Goal: Task Accomplishment & Management: Manage account settings

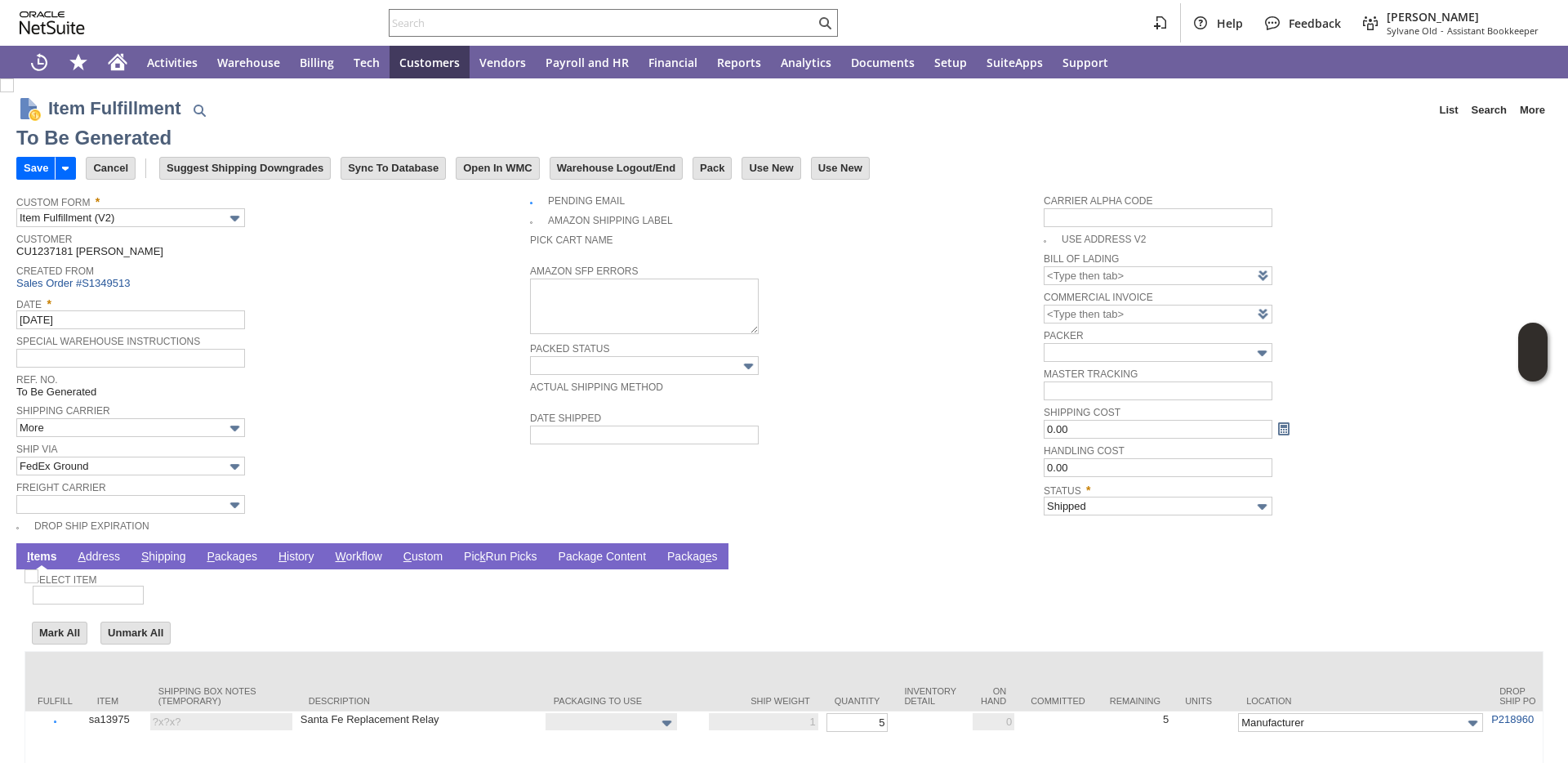
click at [233, 555] on link "P ackages" at bounding box center [231, 557] width 59 height 16
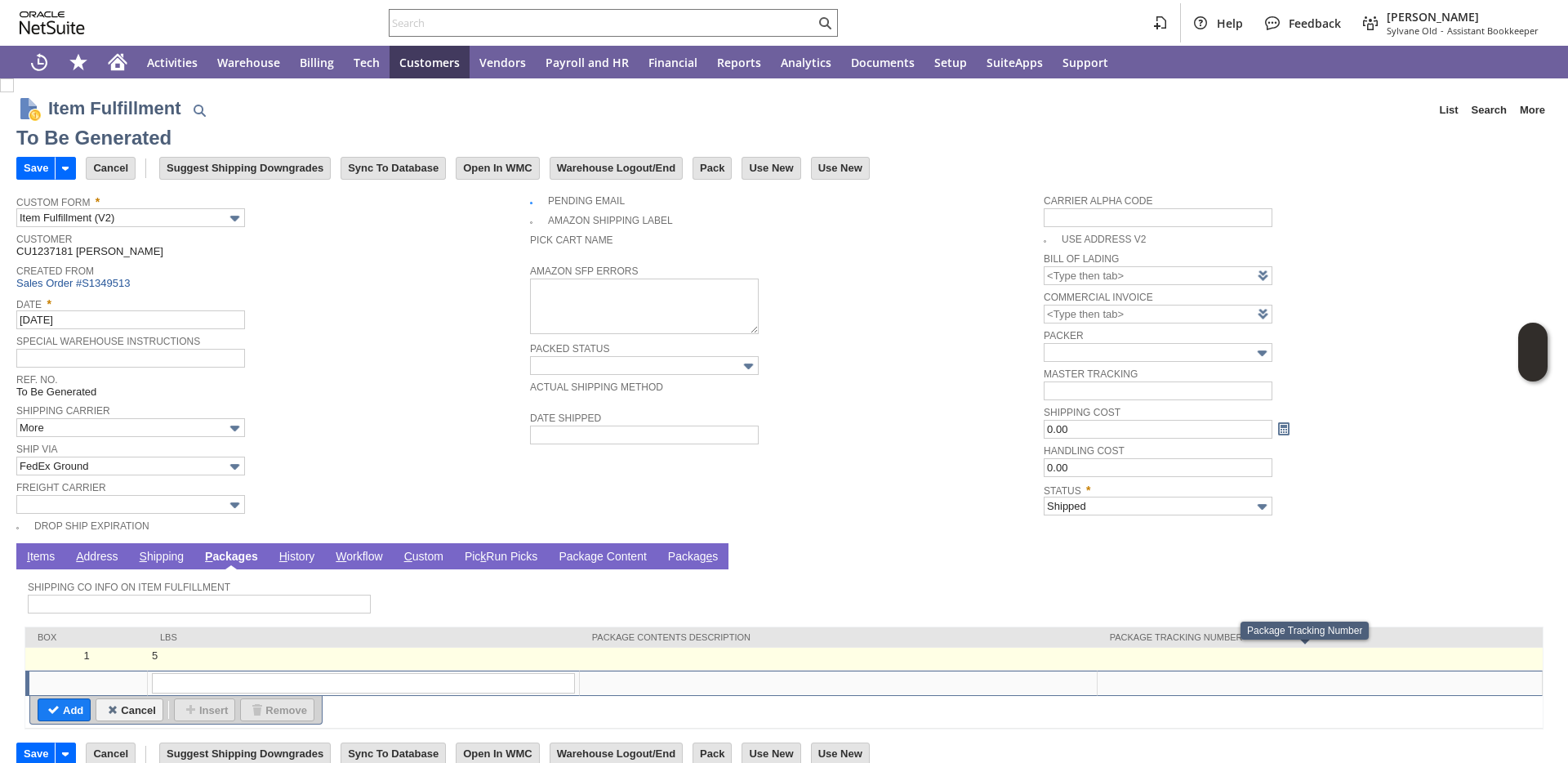
click at [1097, 662] on td at bounding box center [1319, 658] width 445 height 22
type input "5"
type input "OK"
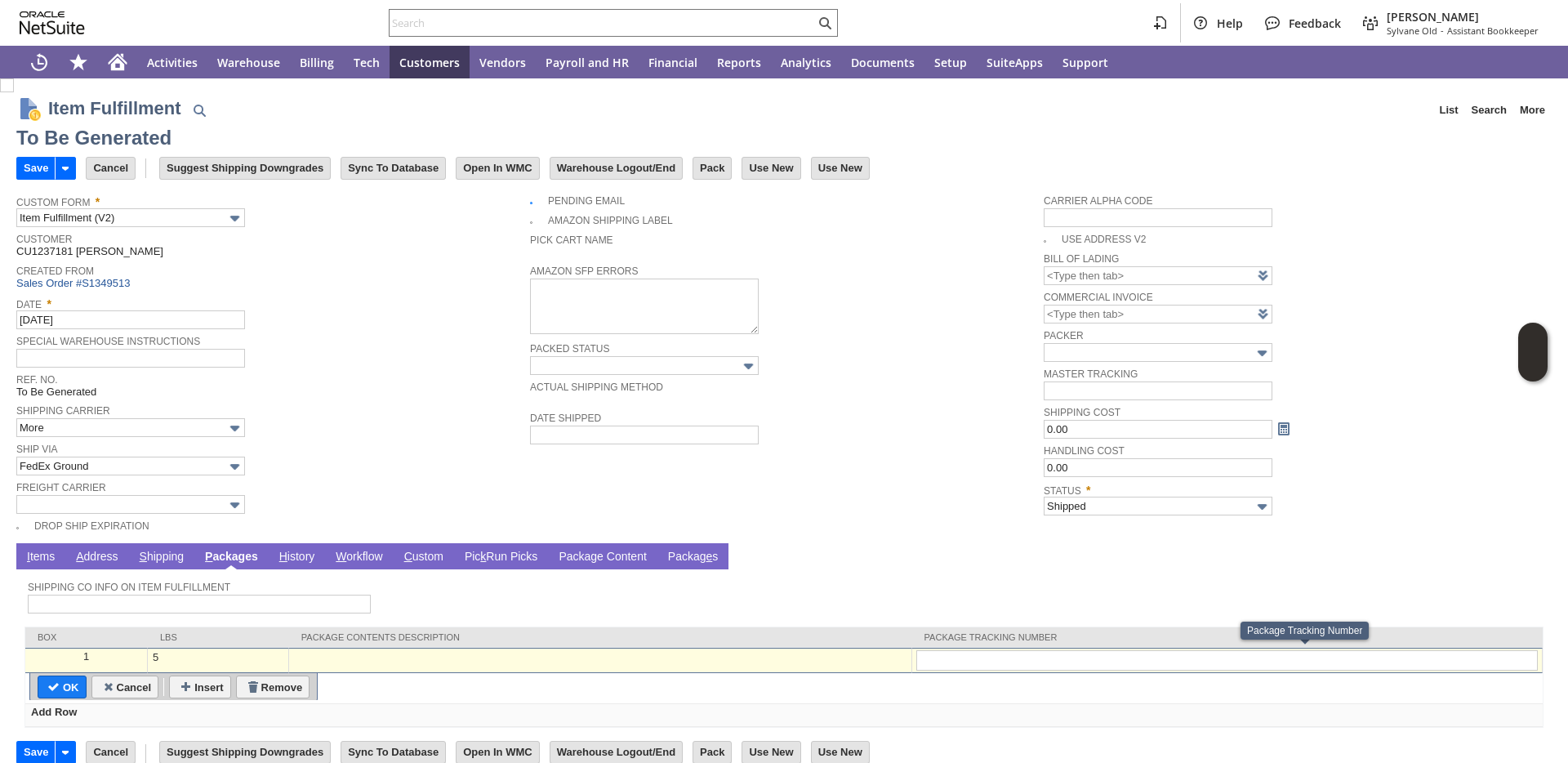
type input "446089109225"
type input "Add"
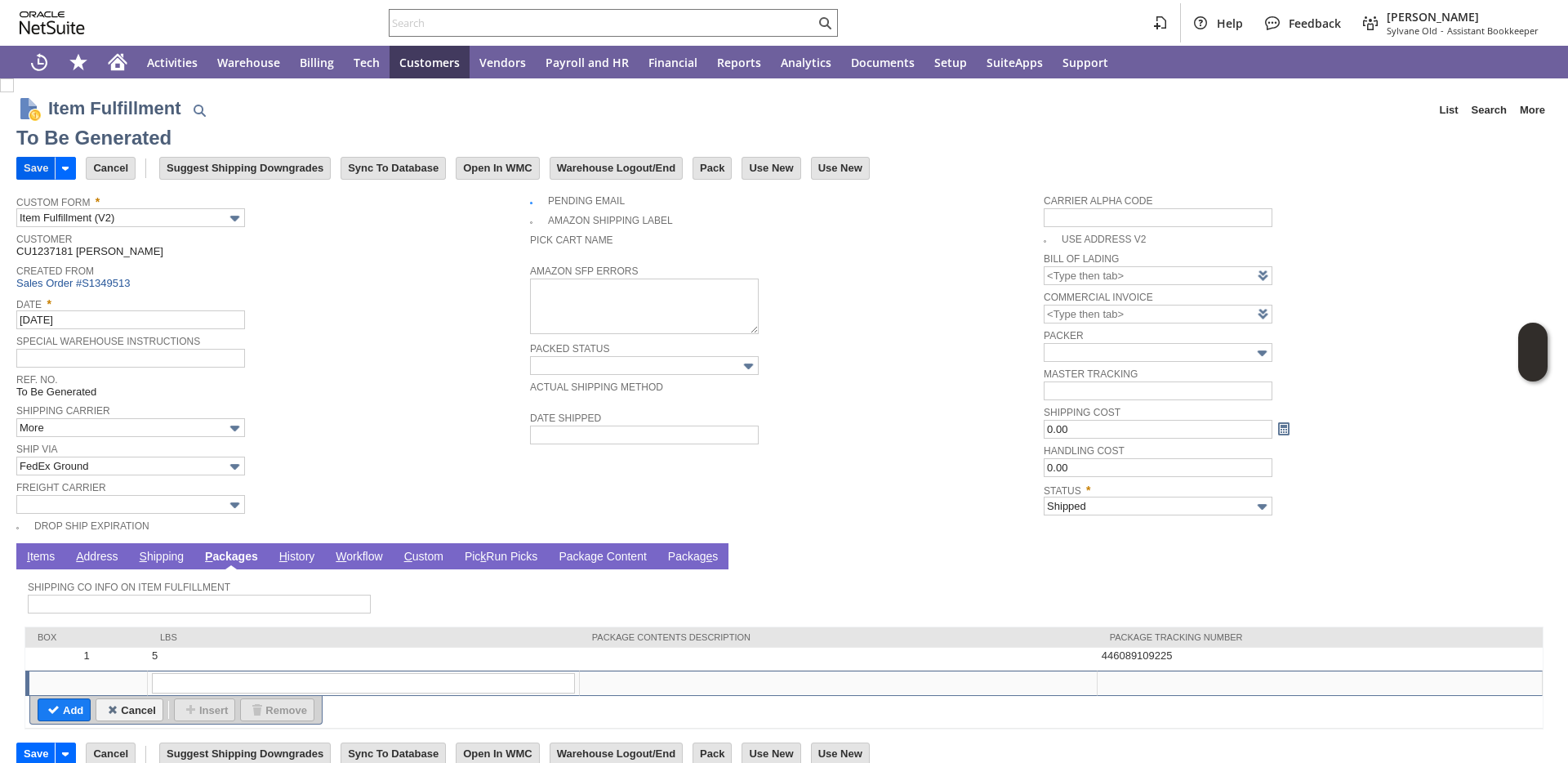
click at [43, 171] on input "Save" at bounding box center [36, 168] width 37 height 22
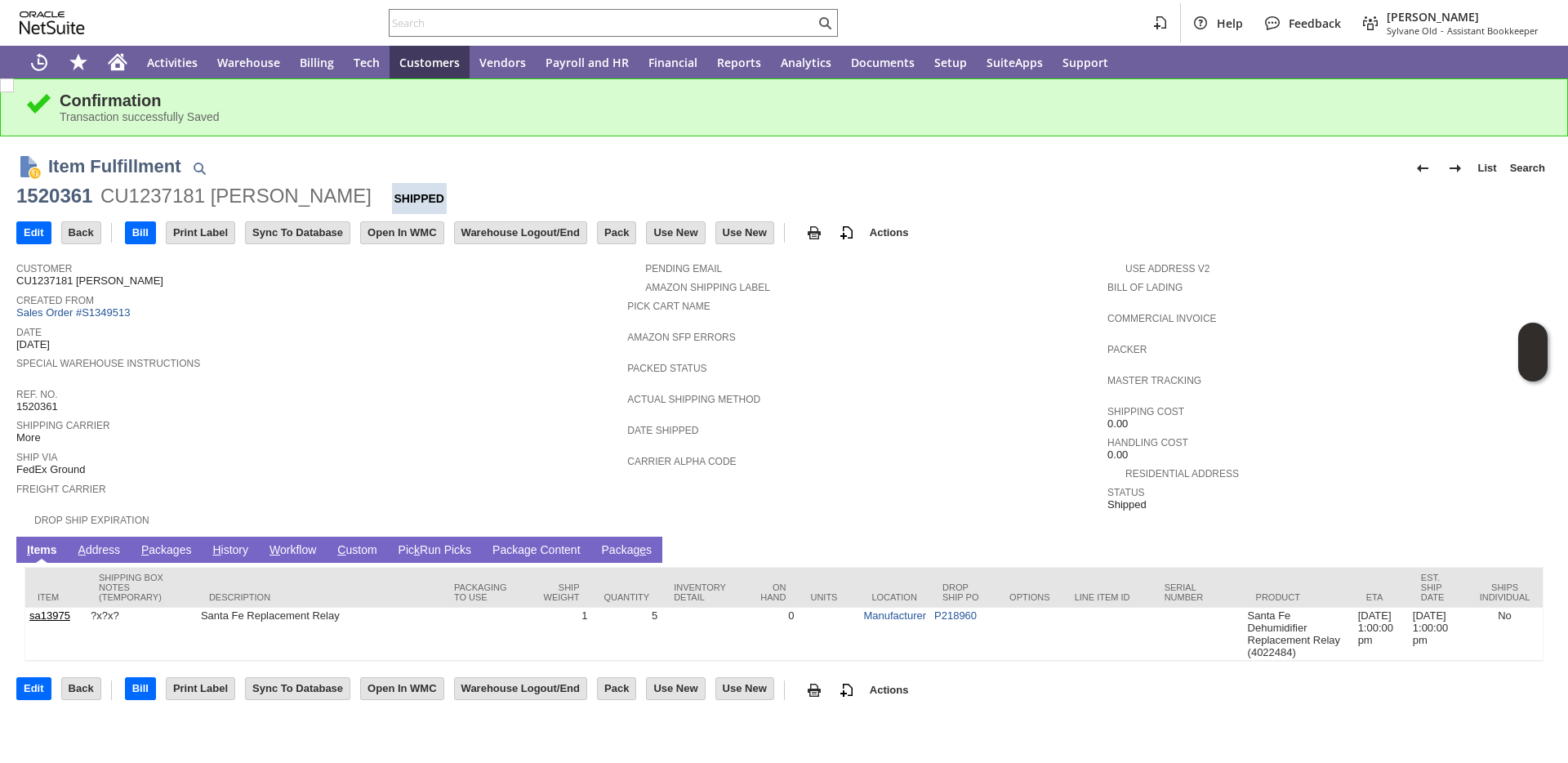
click at [364, 378] on div "Special Warehouse Instructions" at bounding box center [318, 367] width 602 height 29
click at [478, 22] on input "text" at bounding box center [601, 23] width 425 height 20
paste input "520932"
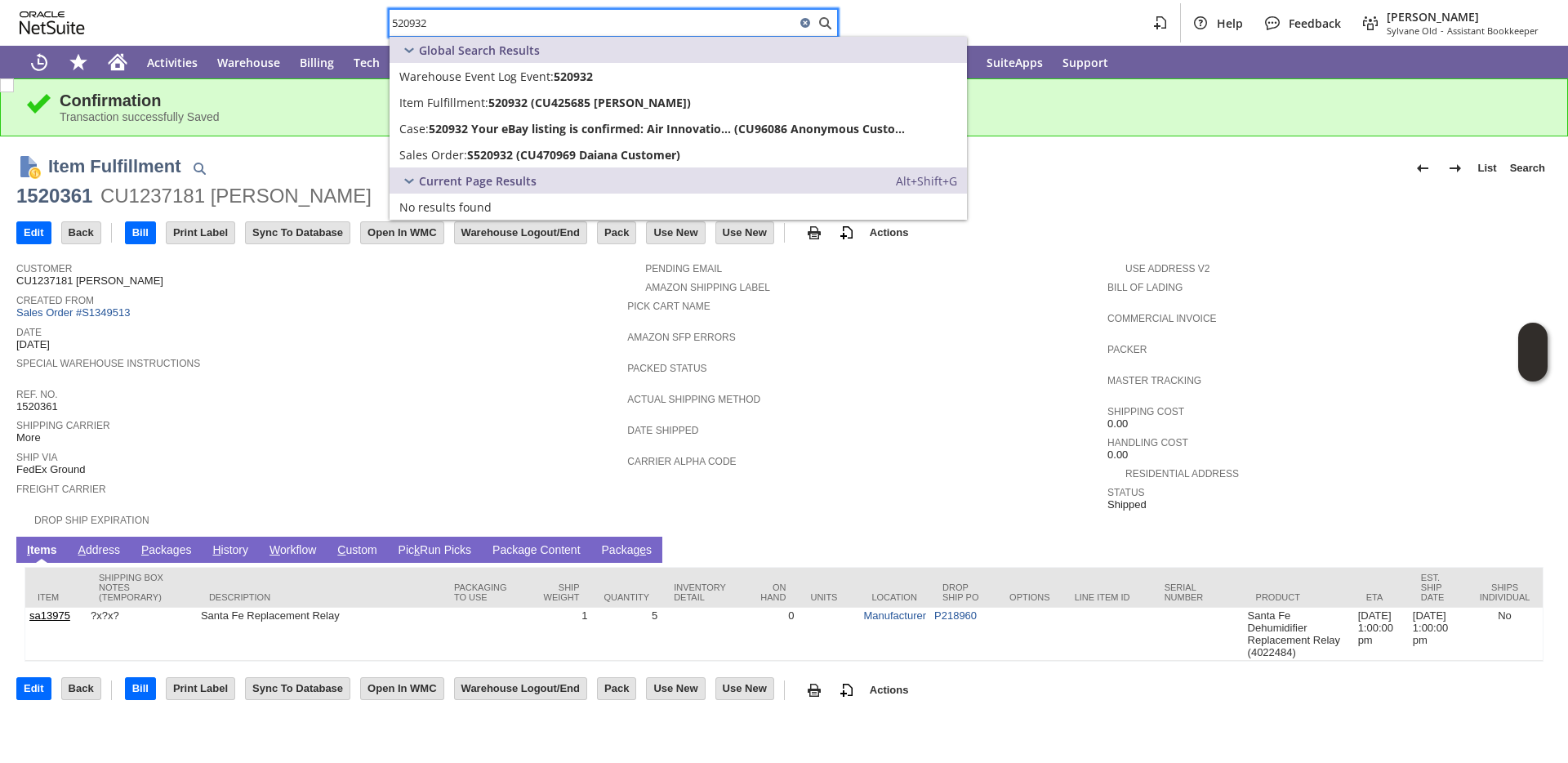
click at [488, 25] on input "520932" at bounding box center [592, 23] width 406 height 20
paste input "P218778"
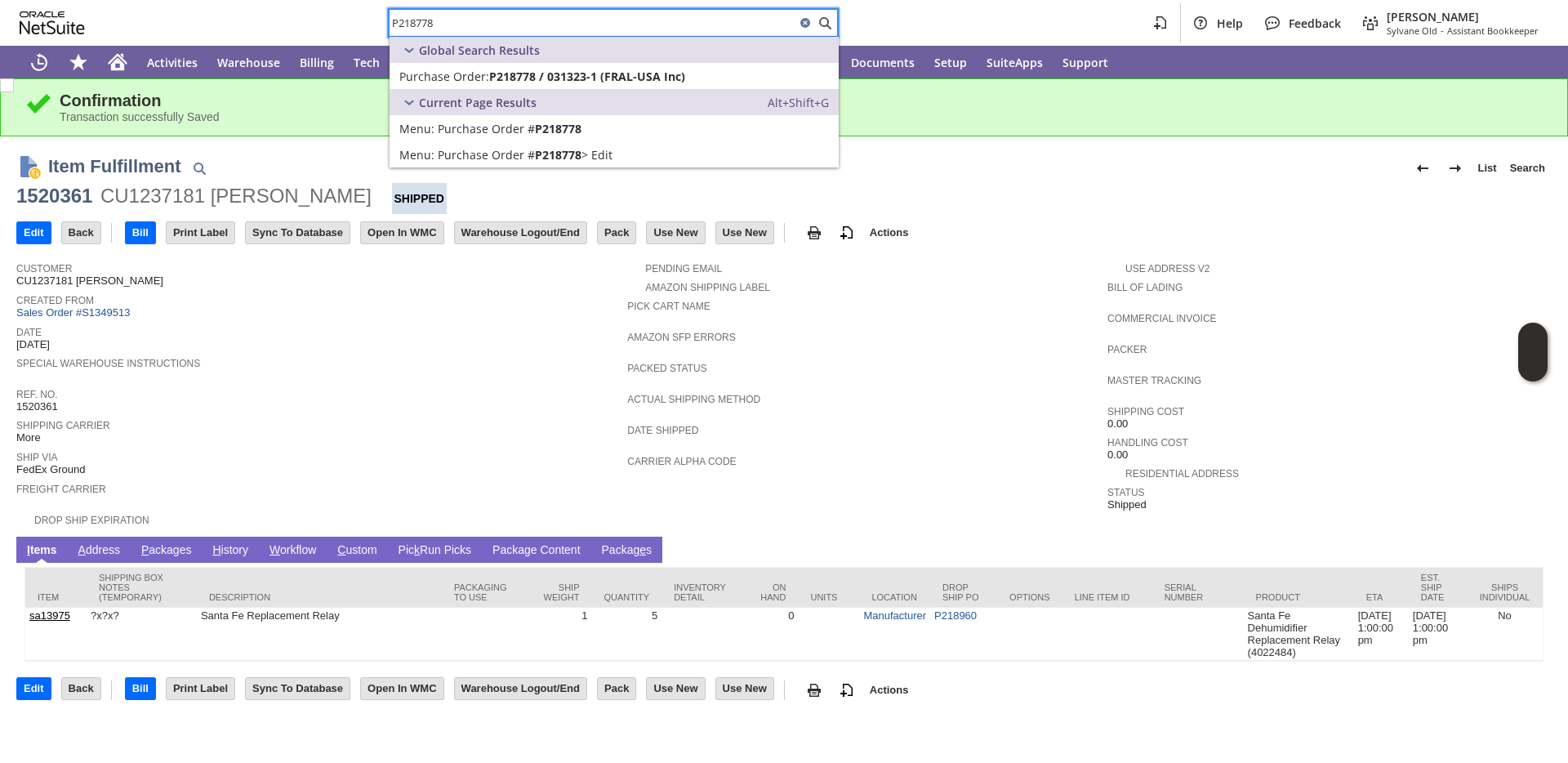
type input "P218778"
click at [462, 77] on span "Purchase Order:" at bounding box center [444, 76] width 90 height 16
